Goal: Check status: Check status

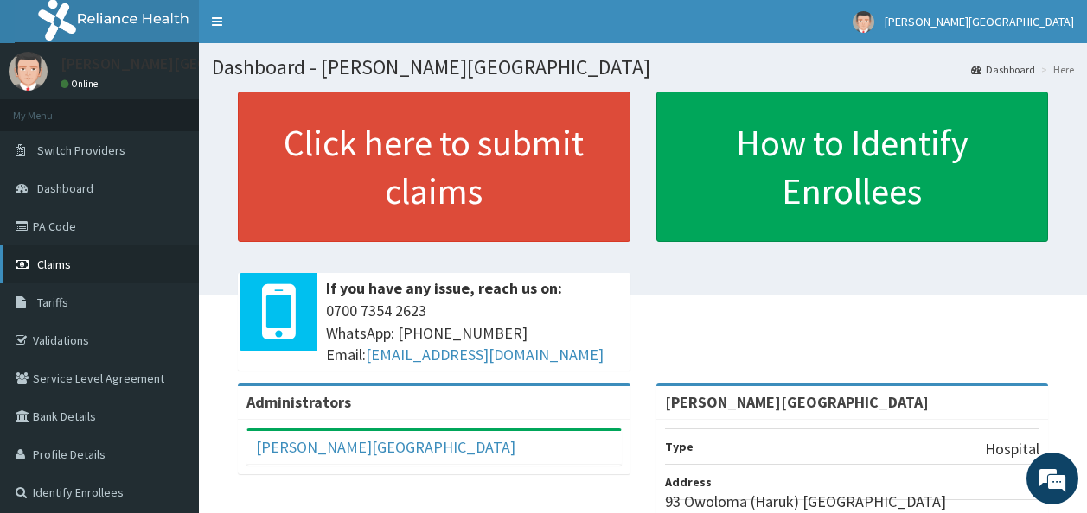
click at [90, 273] on link "Claims" at bounding box center [99, 264] width 199 height 38
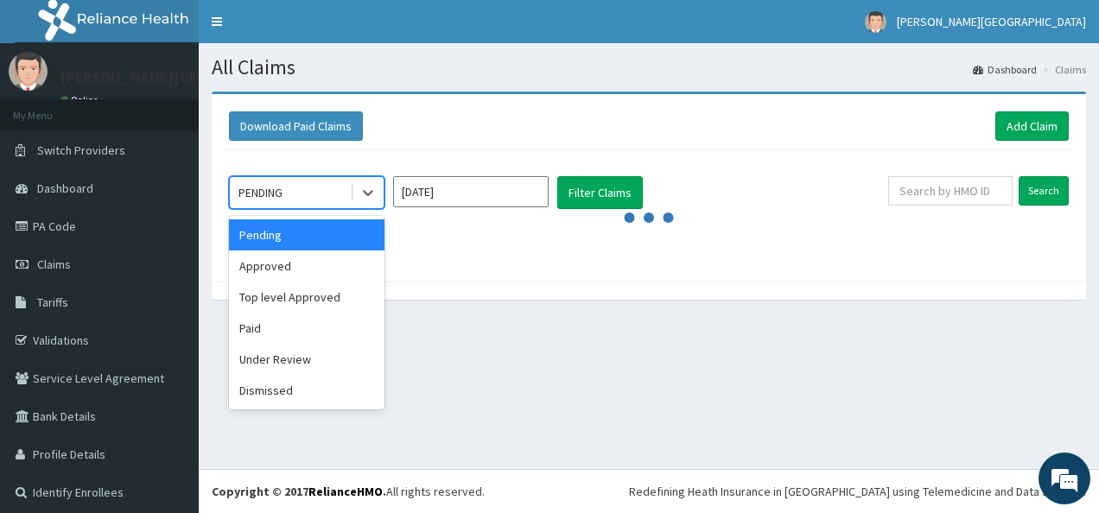
click at [384, 196] on div "PENDING" at bounding box center [307, 192] width 156 height 33
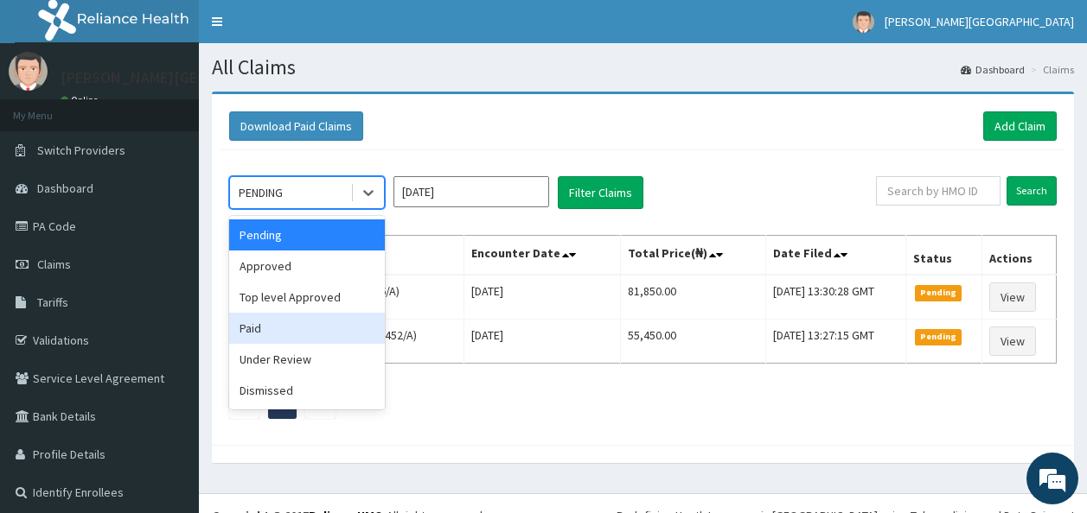
click at [315, 321] on div "Paid" at bounding box center [307, 328] width 156 height 31
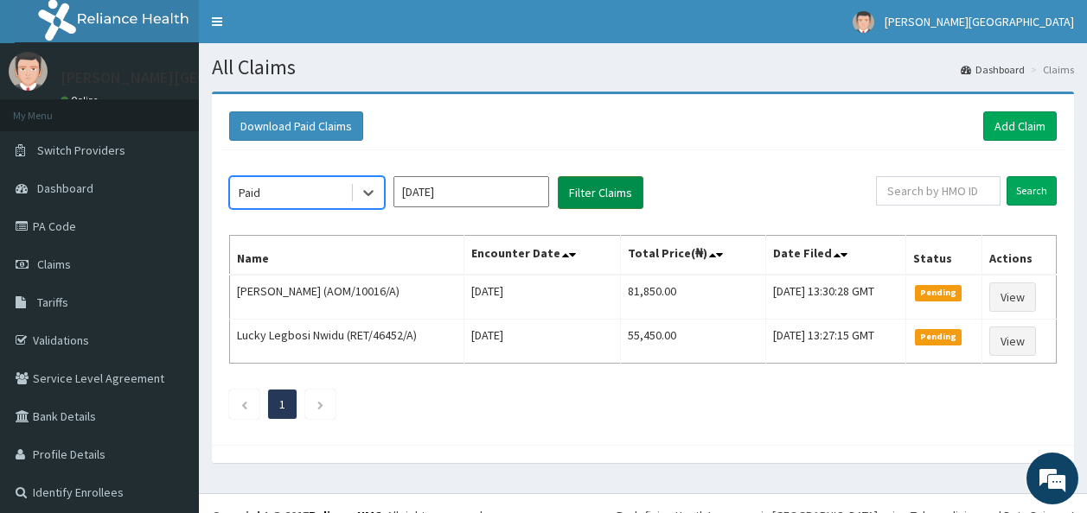
click at [572, 204] on button "Filter Claims" at bounding box center [601, 192] width 86 height 33
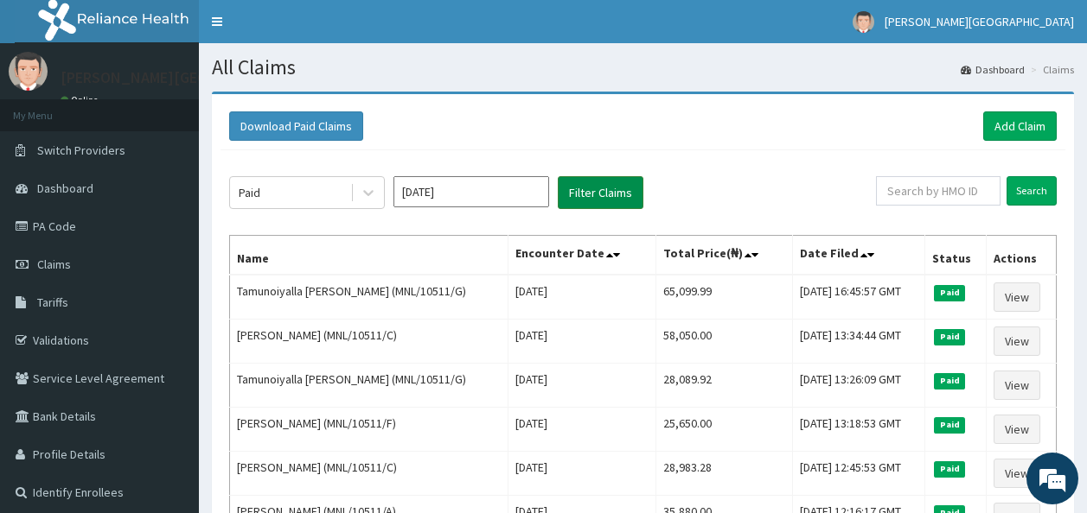
click at [572, 204] on button "Filter Claims" at bounding box center [601, 192] width 86 height 33
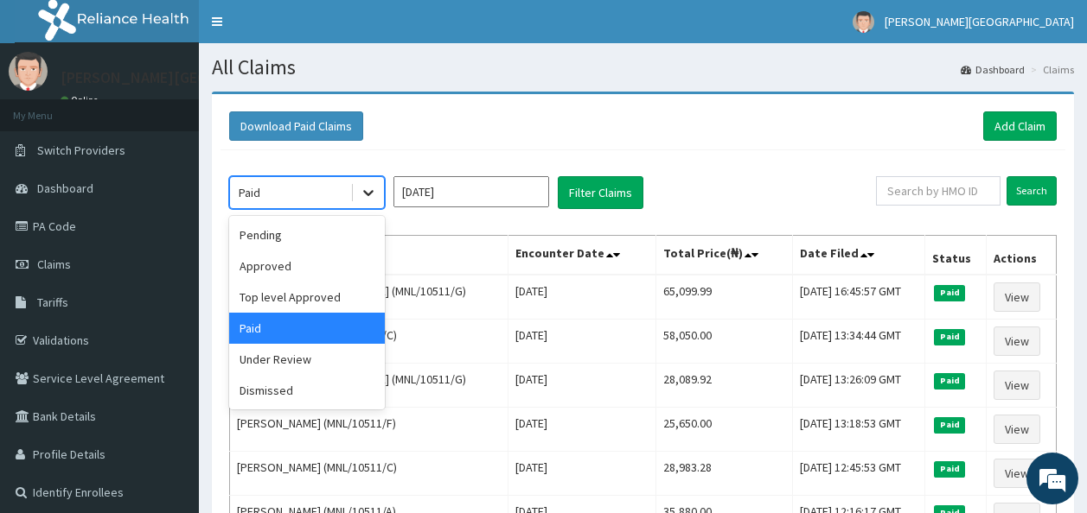
click at [359, 206] on div at bounding box center [368, 192] width 31 height 31
click at [306, 235] on div "Pending" at bounding box center [307, 235] width 156 height 31
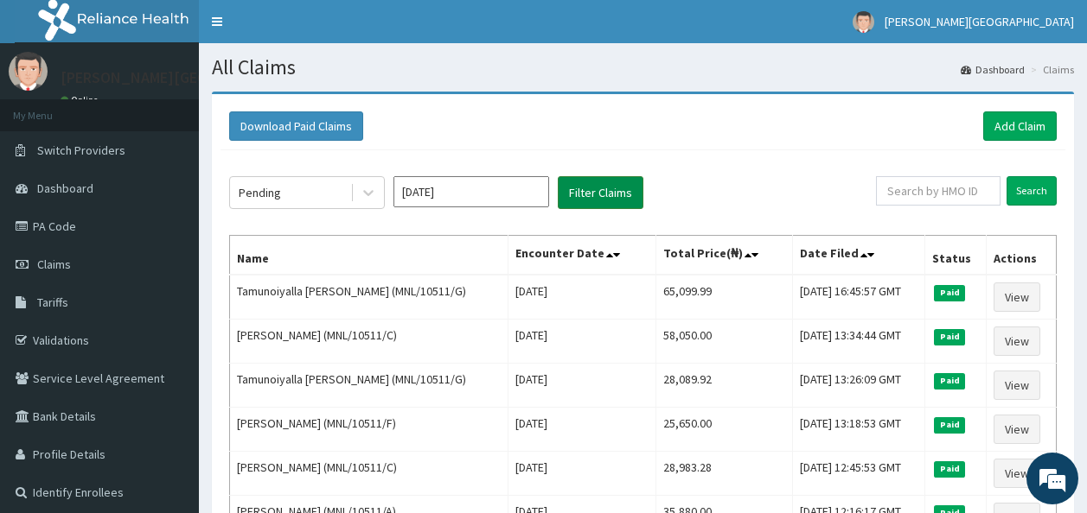
click at [592, 191] on button "Filter Claims" at bounding box center [601, 192] width 86 height 33
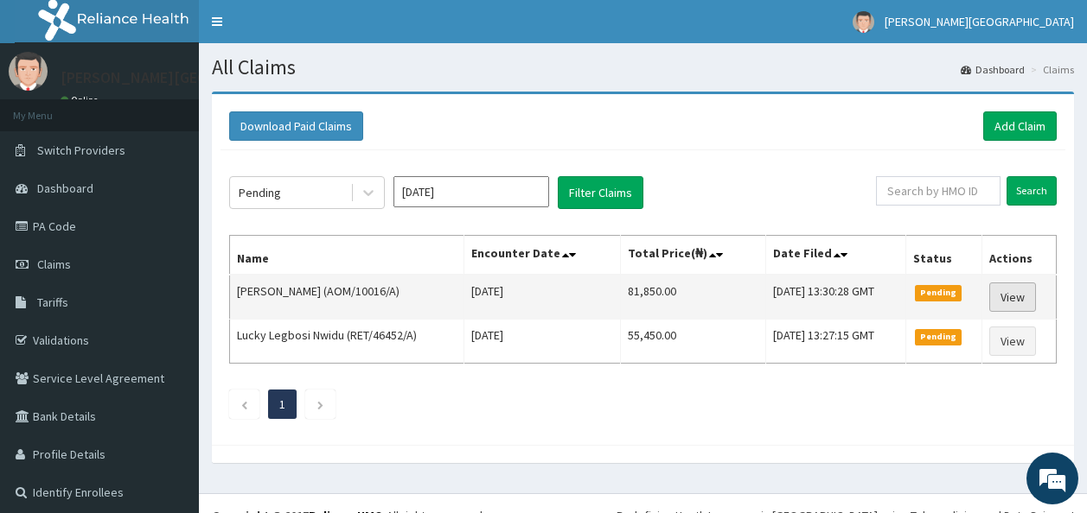
click at [1013, 290] on link "View" at bounding box center [1012, 297] width 47 height 29
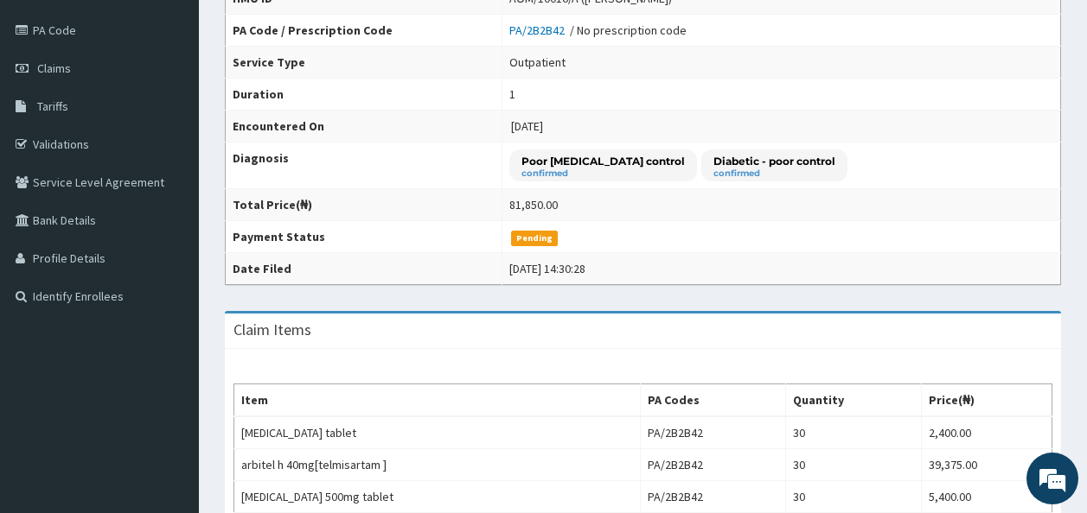
scroll to position [188, 0]
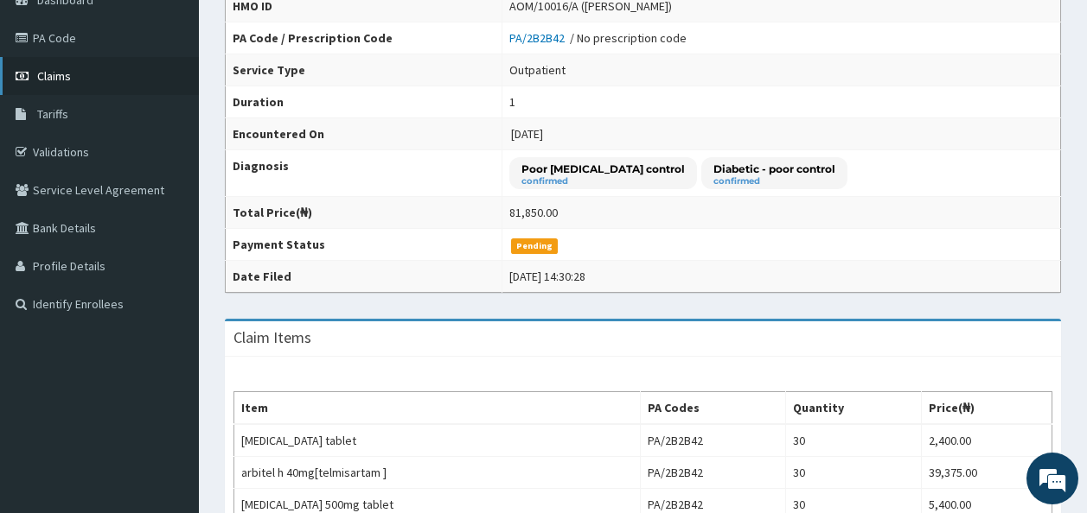
click at [97, 73] on link "Claims" at bounding box center [99, 76] width 199 height 38
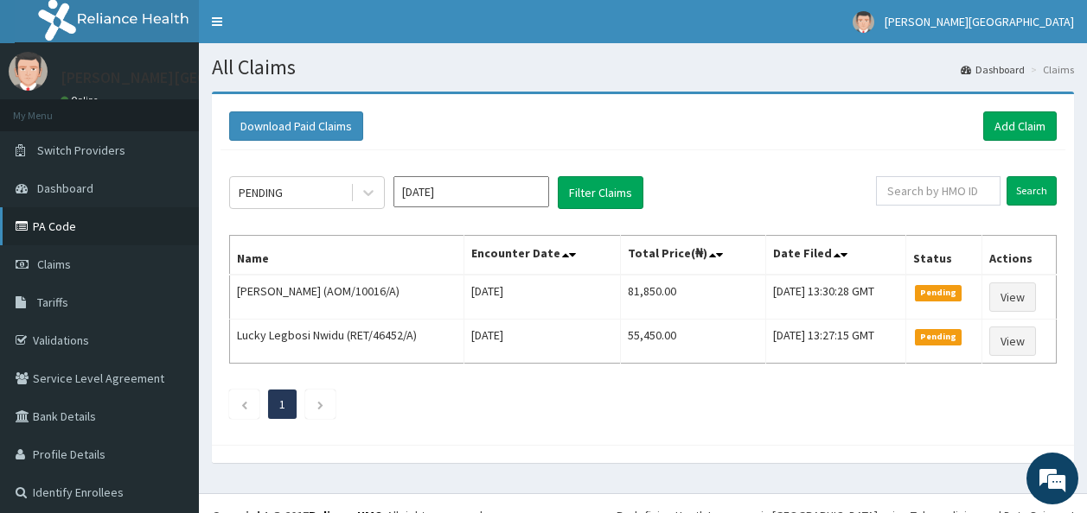
click at [107, 225] on link "PA Code" at bounding box center [99, 226] width 199 height 38
